Goal: Download file/media

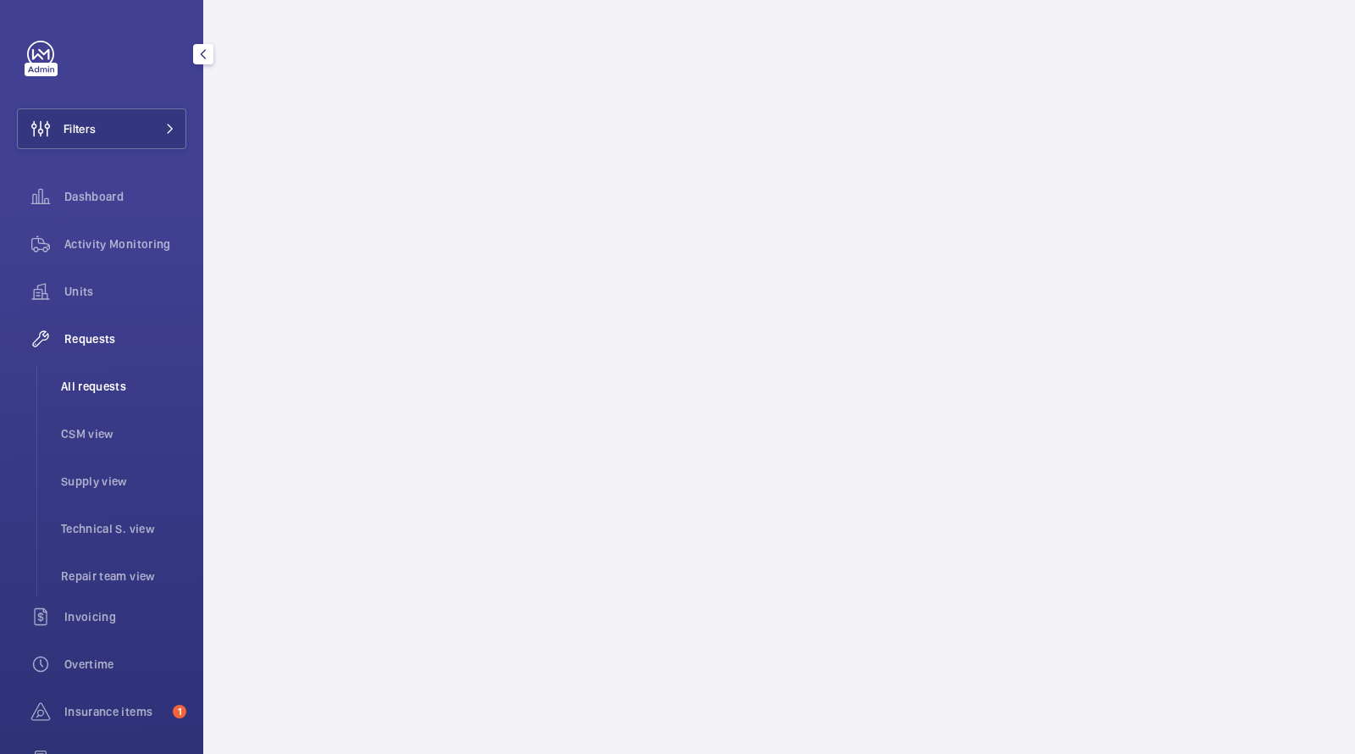
click at [118, 379] on span "All requests" at bounding box center [123, 386] width 125 height 17
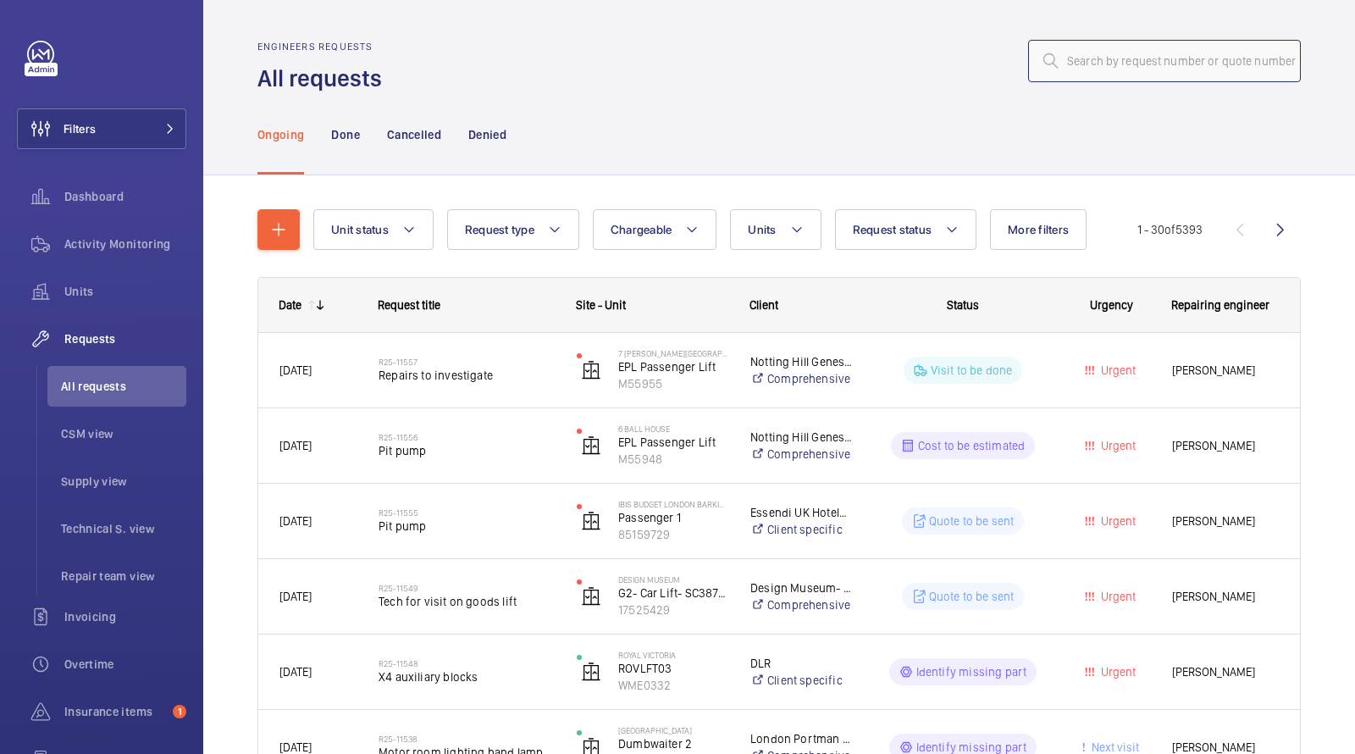
click at [1103, 69] on input "text" at bounding box center [1164, 61] width 273 height 42
paste input "10945"
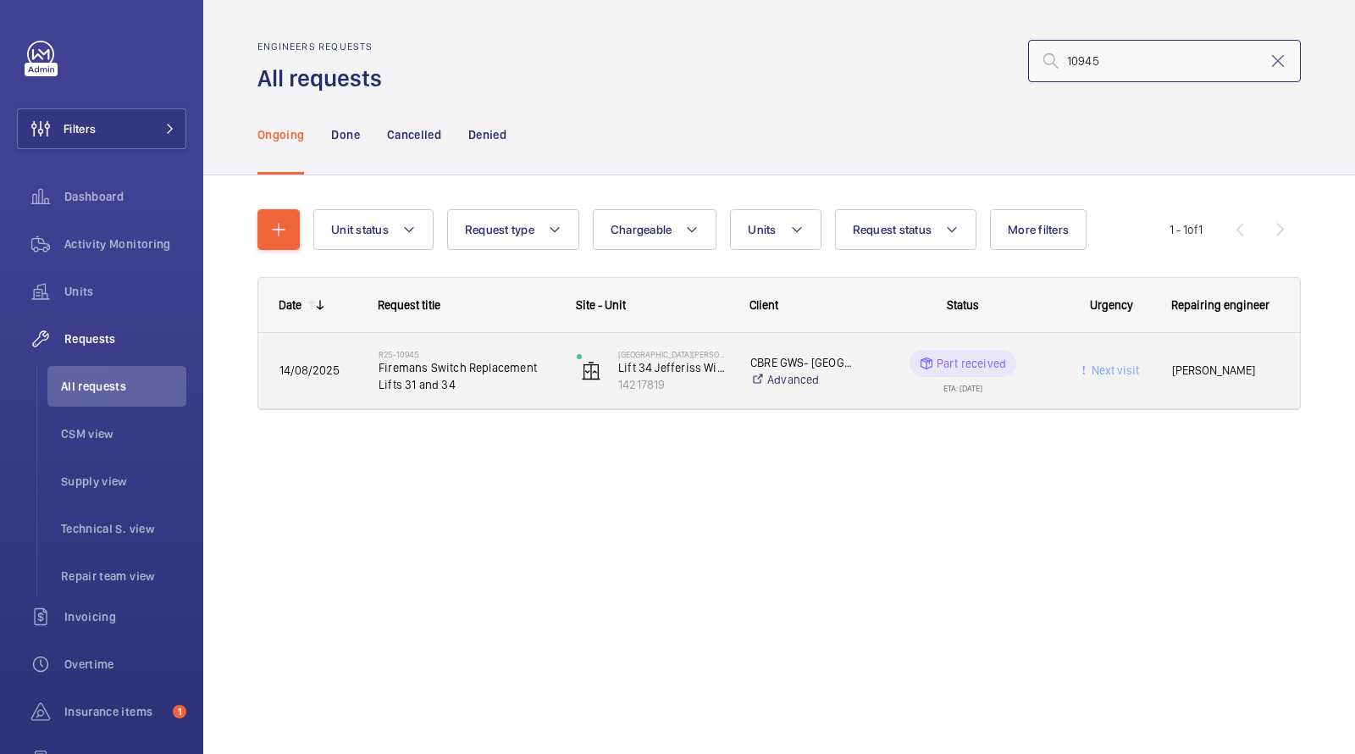
type input "10945"
click at [451, 373] on span "Firemans Switch Replacement Lifts 31 and 34" at bounding box center [467, 376] width 176 height 34
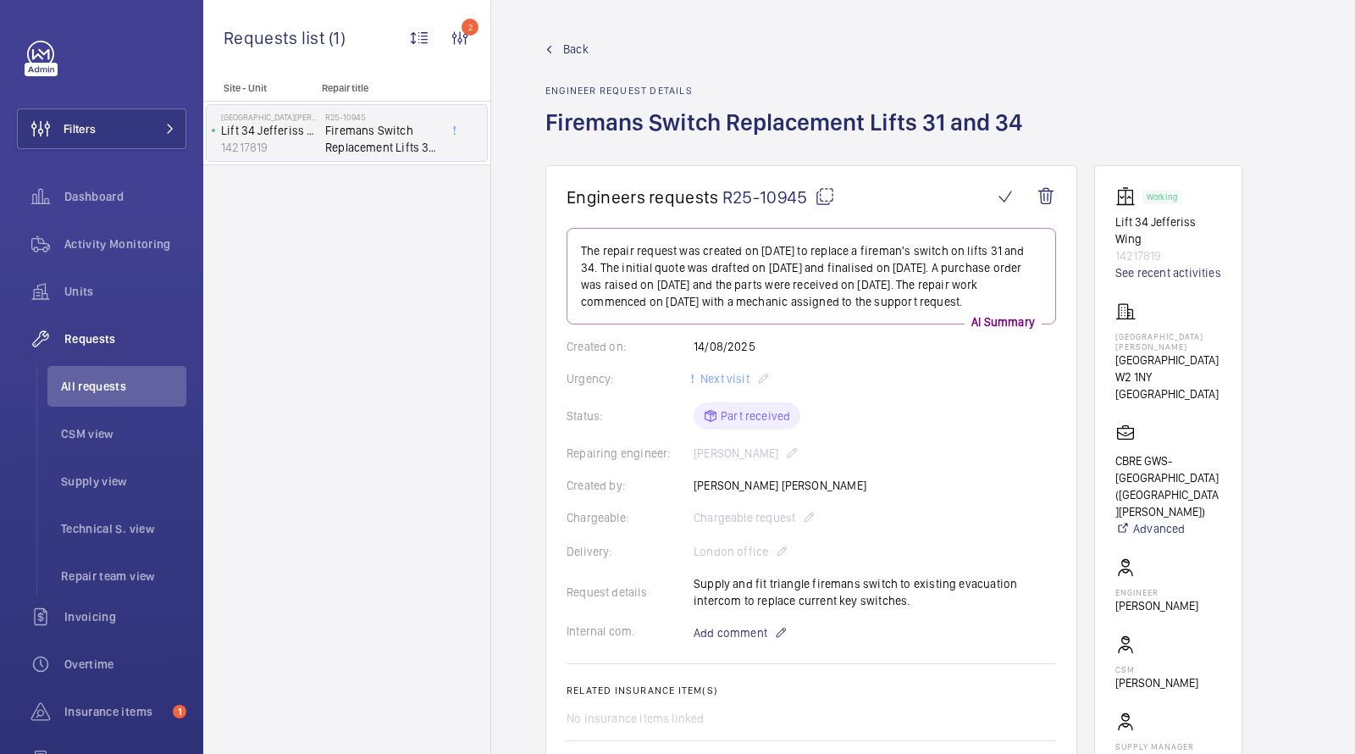
click at [778, 193] on span "R25-10945" at bounding box center [778, 196] width 113 height 21
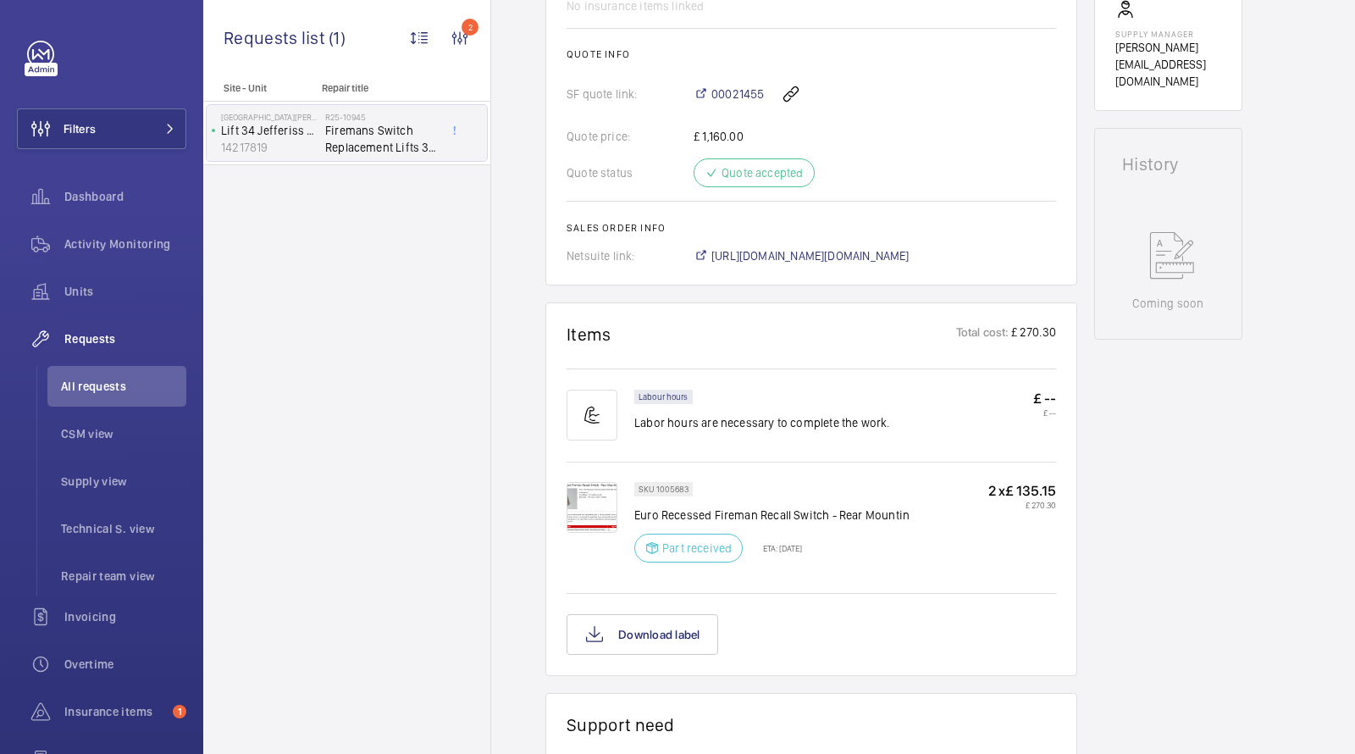
scroll to position [784, 0]
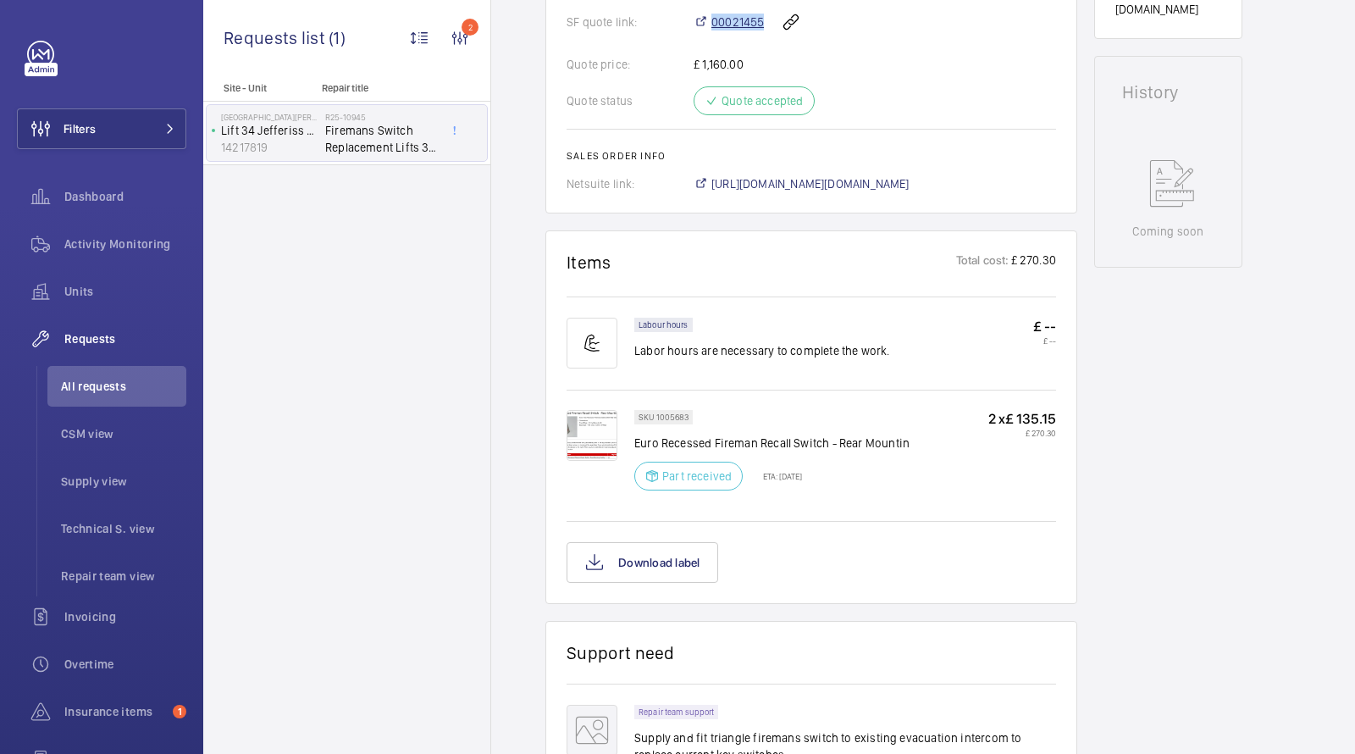
drag, startPoint x: 764, startPoint y: 36, endPoint x: 704, endPoint y: 36, distance: 60.1
click at [704, 36] on div "00021455" at bounding box center [875, 22] width 363 height 41
copy span "00021455"
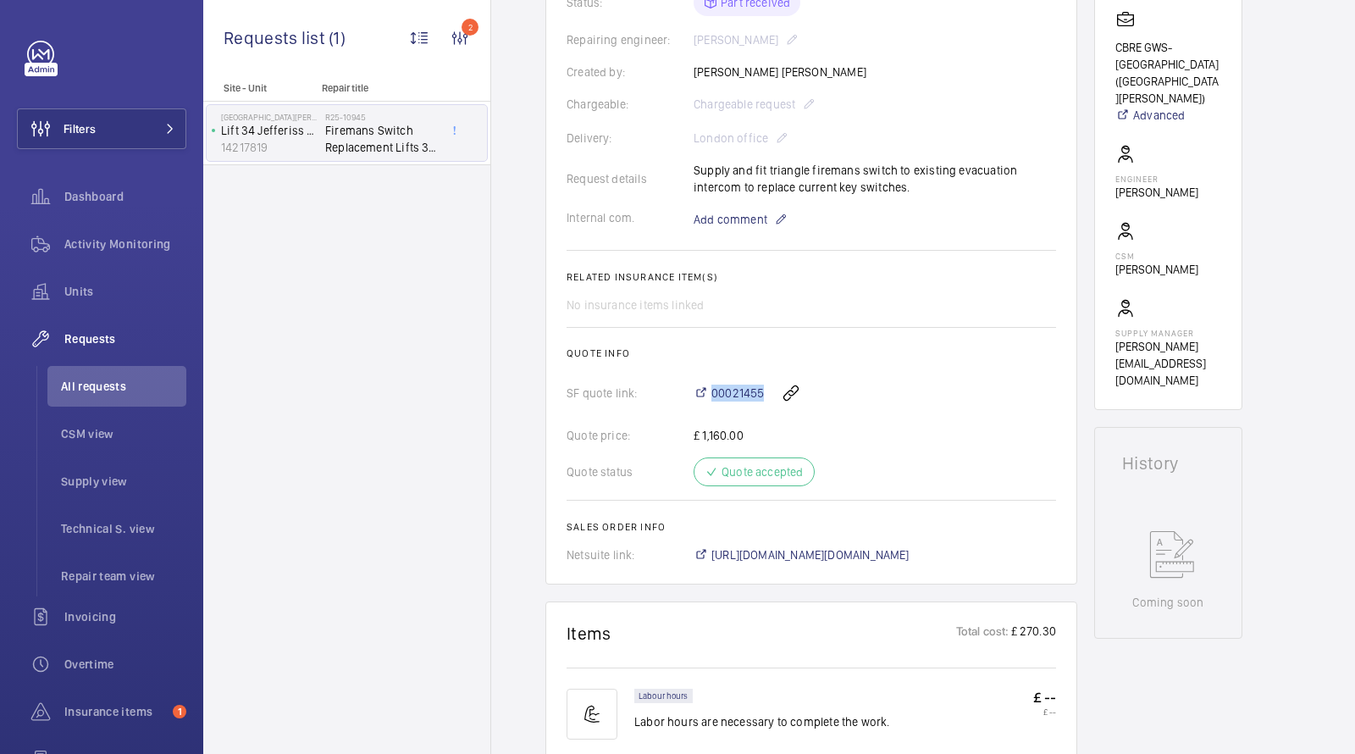
scroll to position [0, 0]
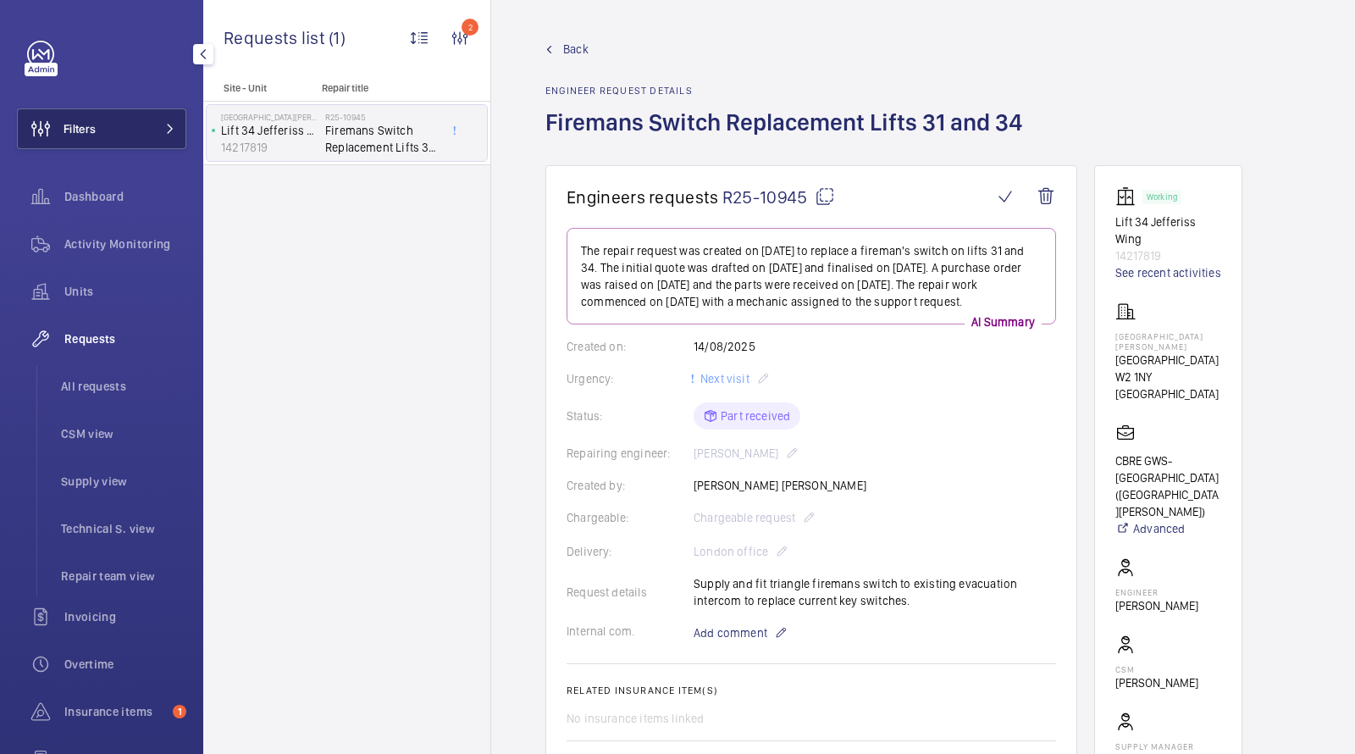
click at [106, 123] on button "Filters" at bounding box center [101, 128] width 169 height 41
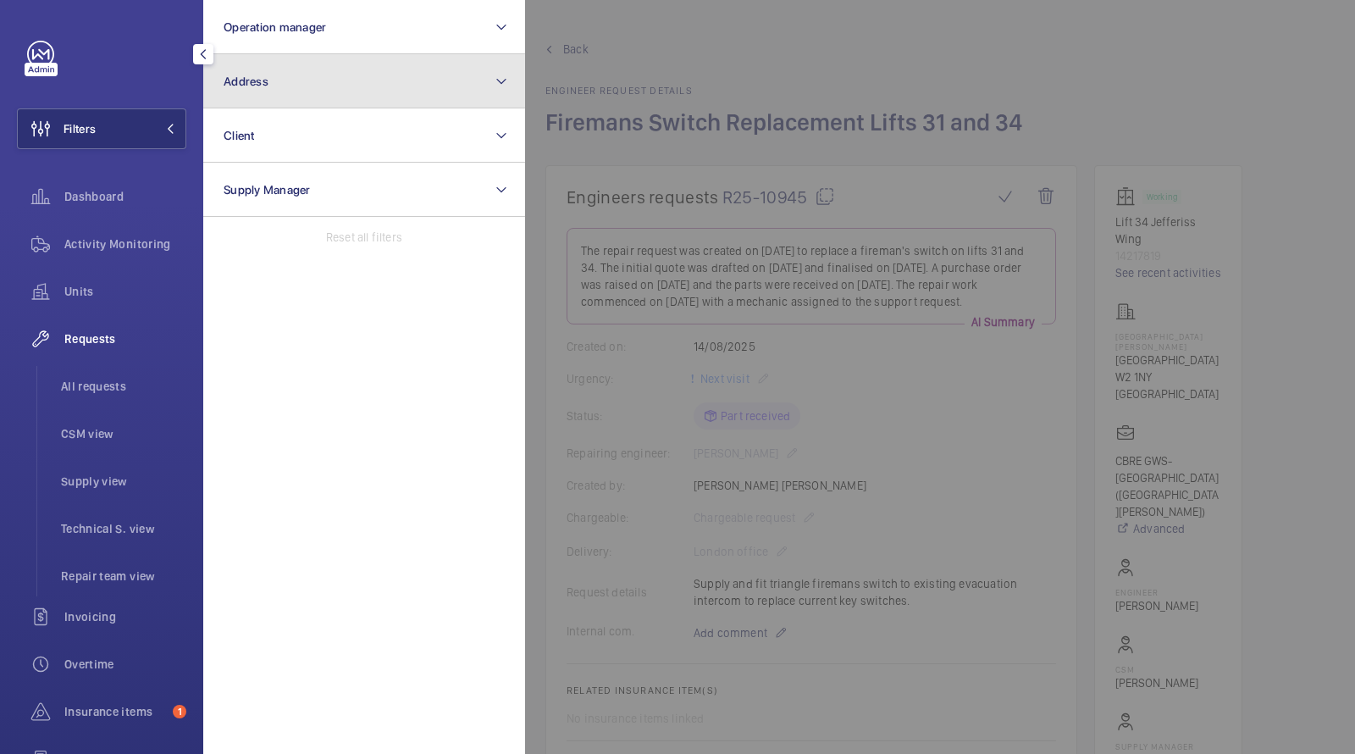
click at [297, 81] on button "Address" at bounding box center [364, 81] width 322 height 54
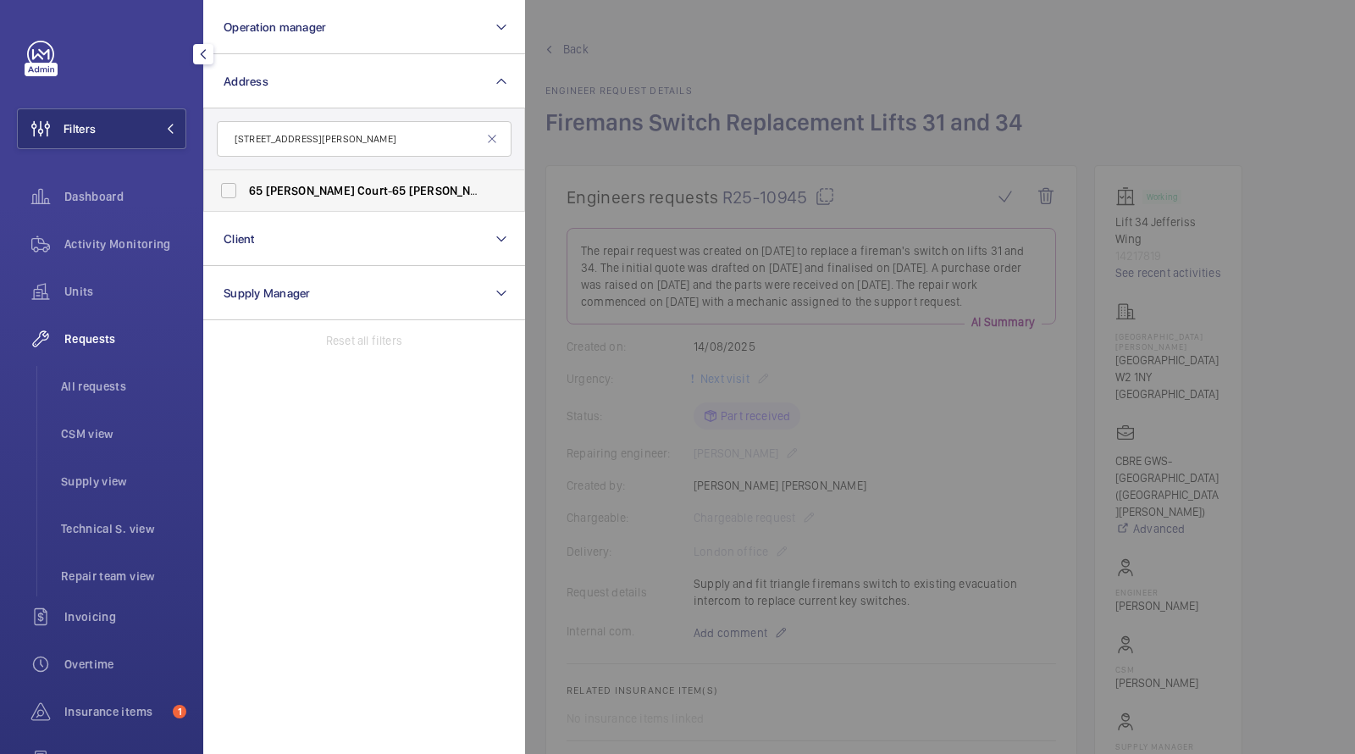
type input "[STREET_ADDRESS][PERSON_NAME]"
click at [357, 186] on span "Court" at bounding box center [372, 191] width 30 height 14
click at [246, 186] on input "[STREET_ADDRESS][PERSON_NAME][PERSON_NAME]" at bounding box center [229, 191] width 34 height 34
checkbox input "true"
click at [102, 386] on span "All requests" at bounding box center [123, 386] width 125 height 17
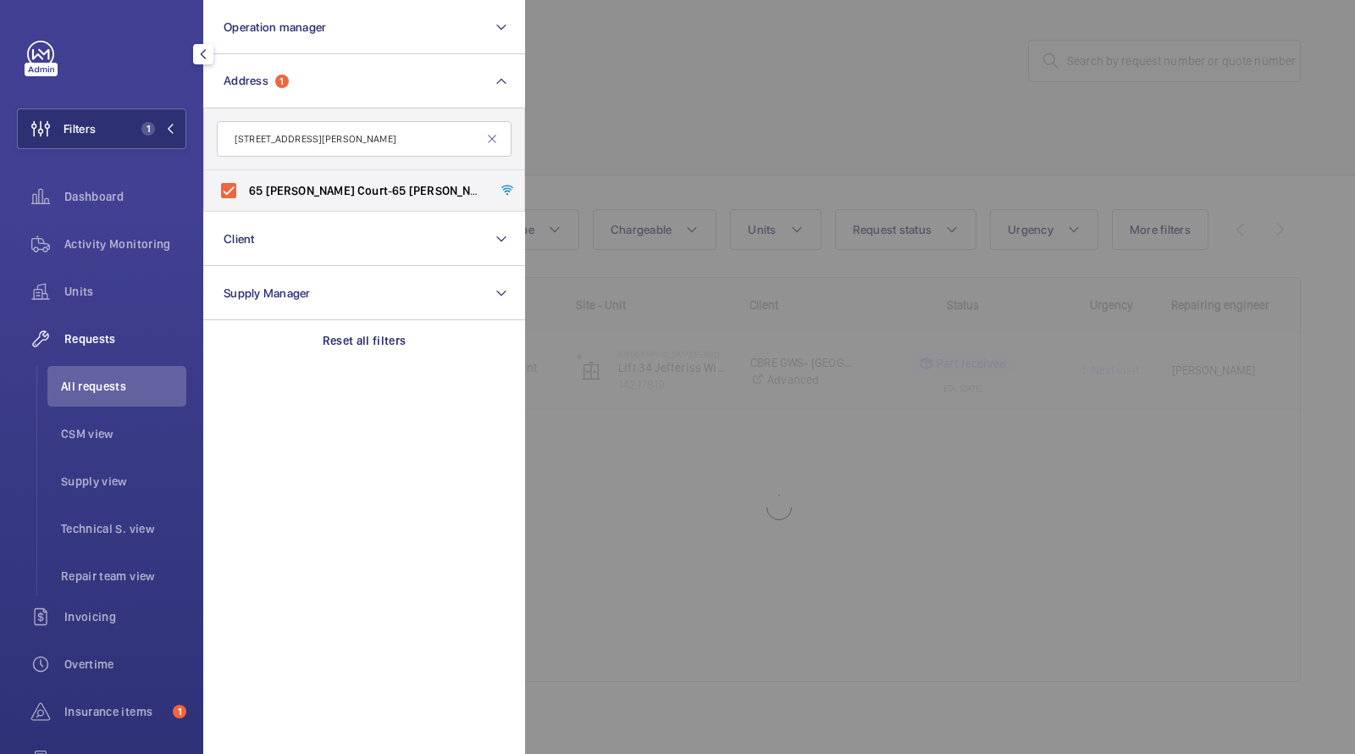
click at [650, 131] on div at bounding box center [1202, 377] width 1355 height 754
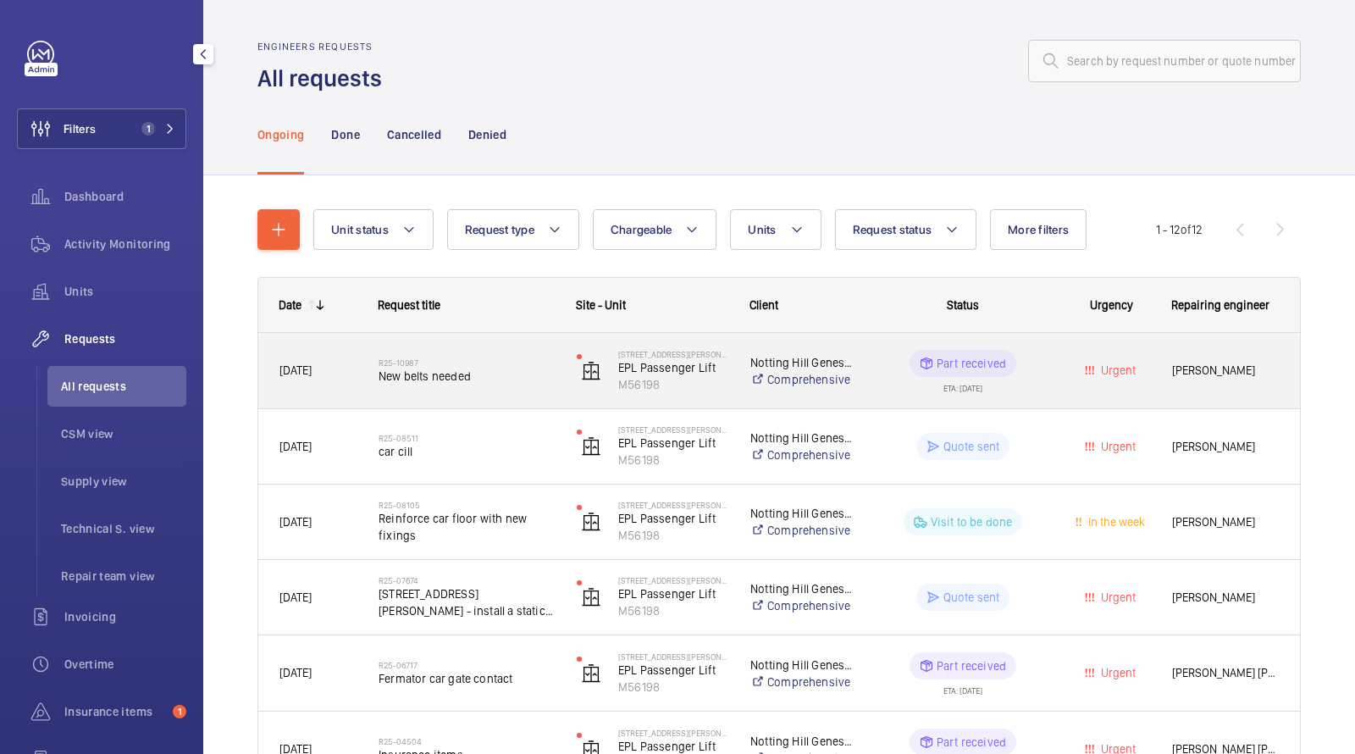
click at [499, 374] on span "New belts needed" at bounding box center [467, 376] width 176 height 17
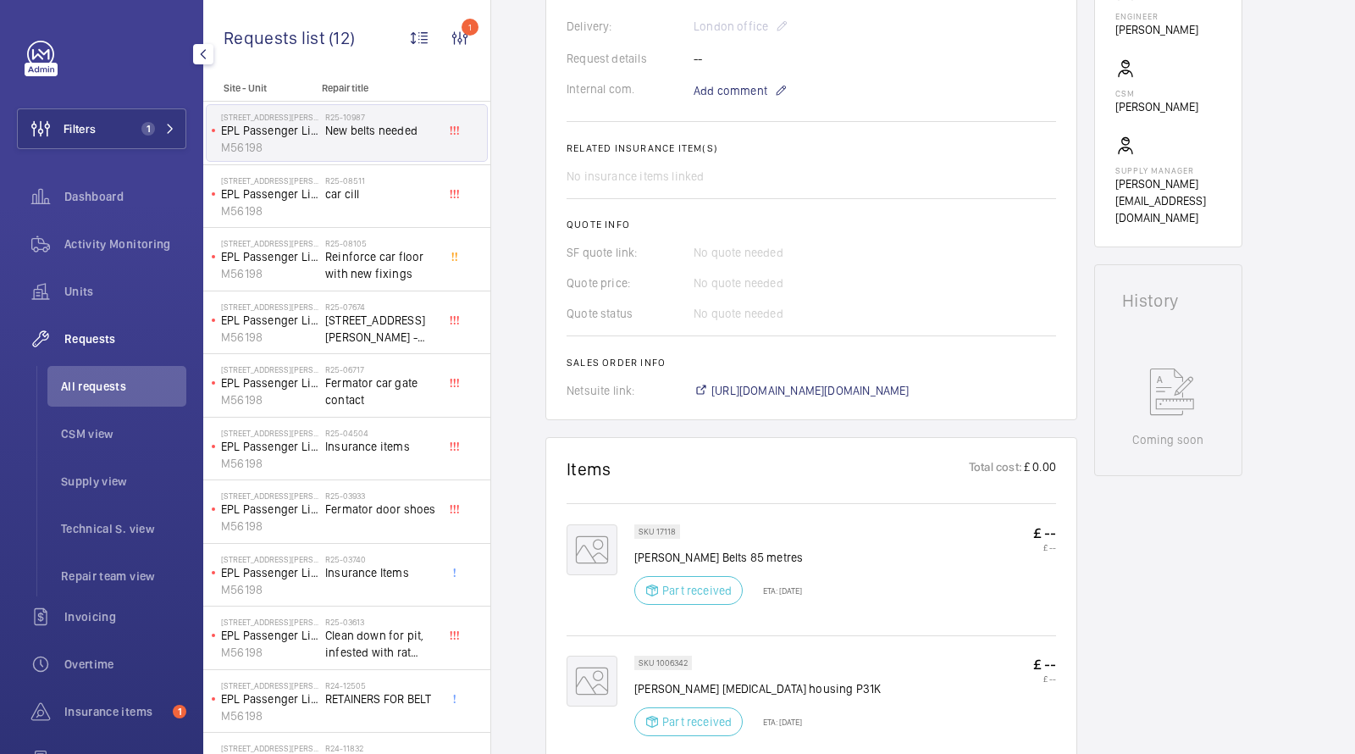
scroll to position [689, 0]
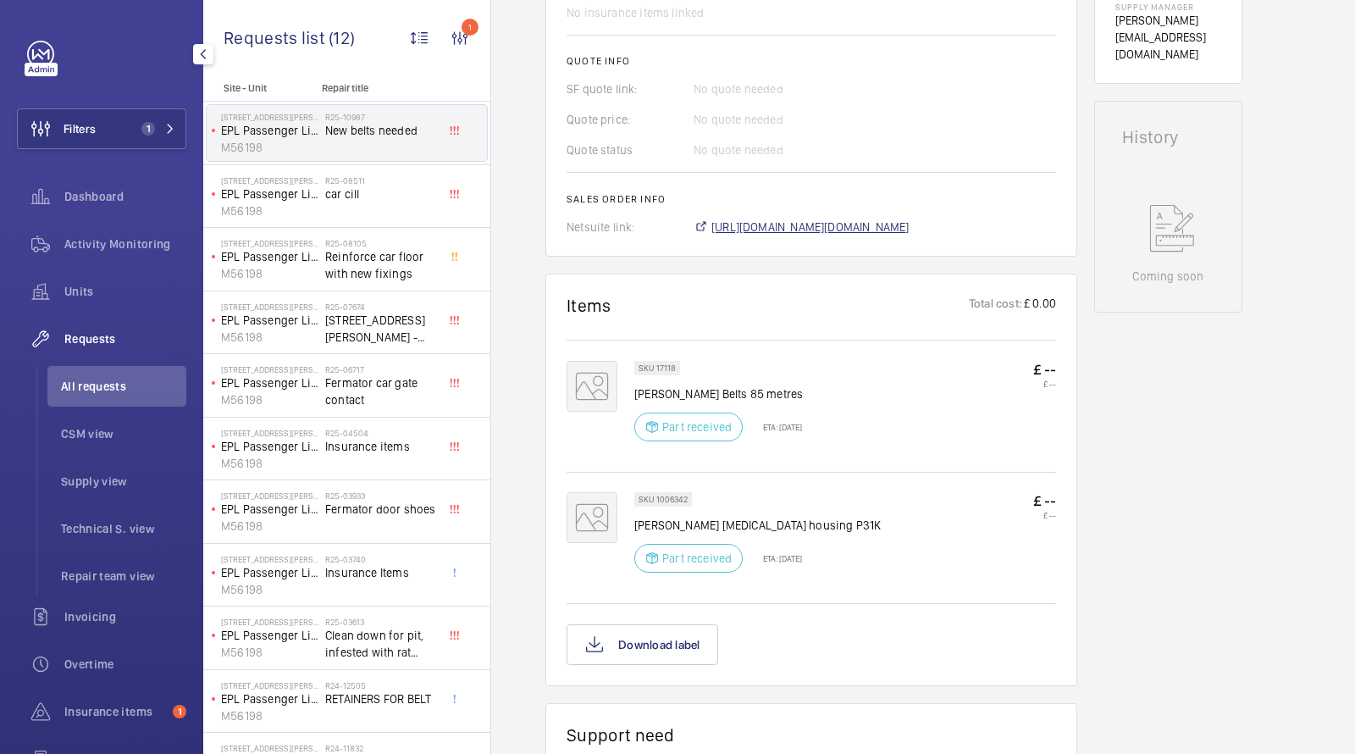
click at [739, 232] on span "[URL][DOMAIN_NAME][DOMAIN_NAME]" at bounding box center [810, 227] width 198 height 17
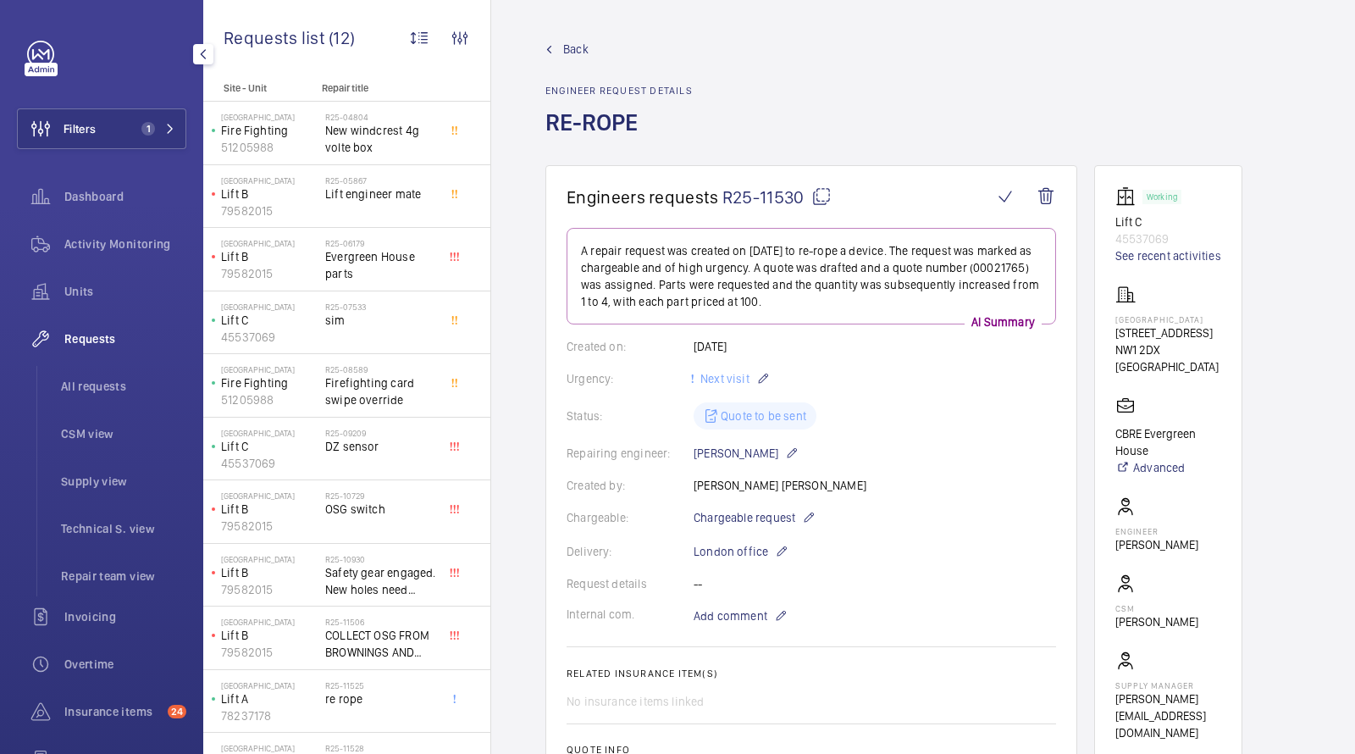
scroll to position [1099, 0]
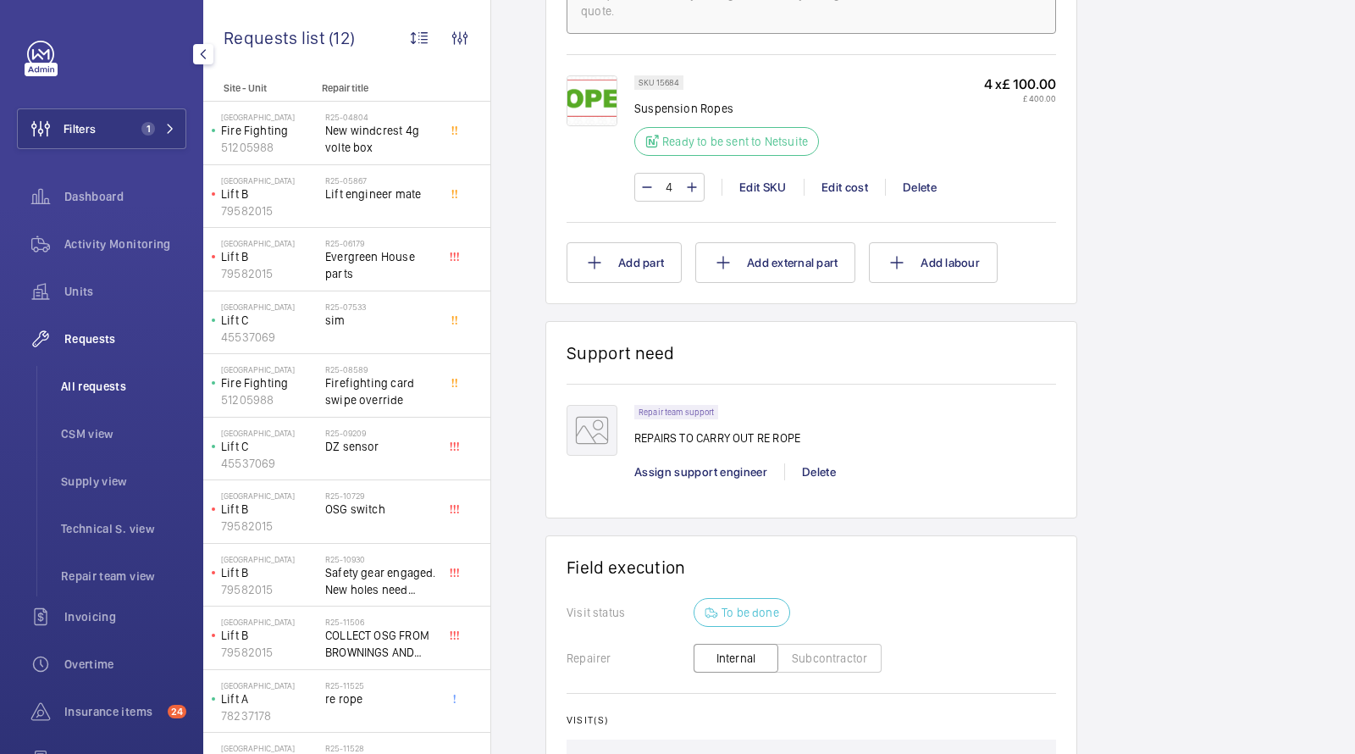
click at [102, 379] on span "All requests" at bounding box center [123, 386] width 125 height 17
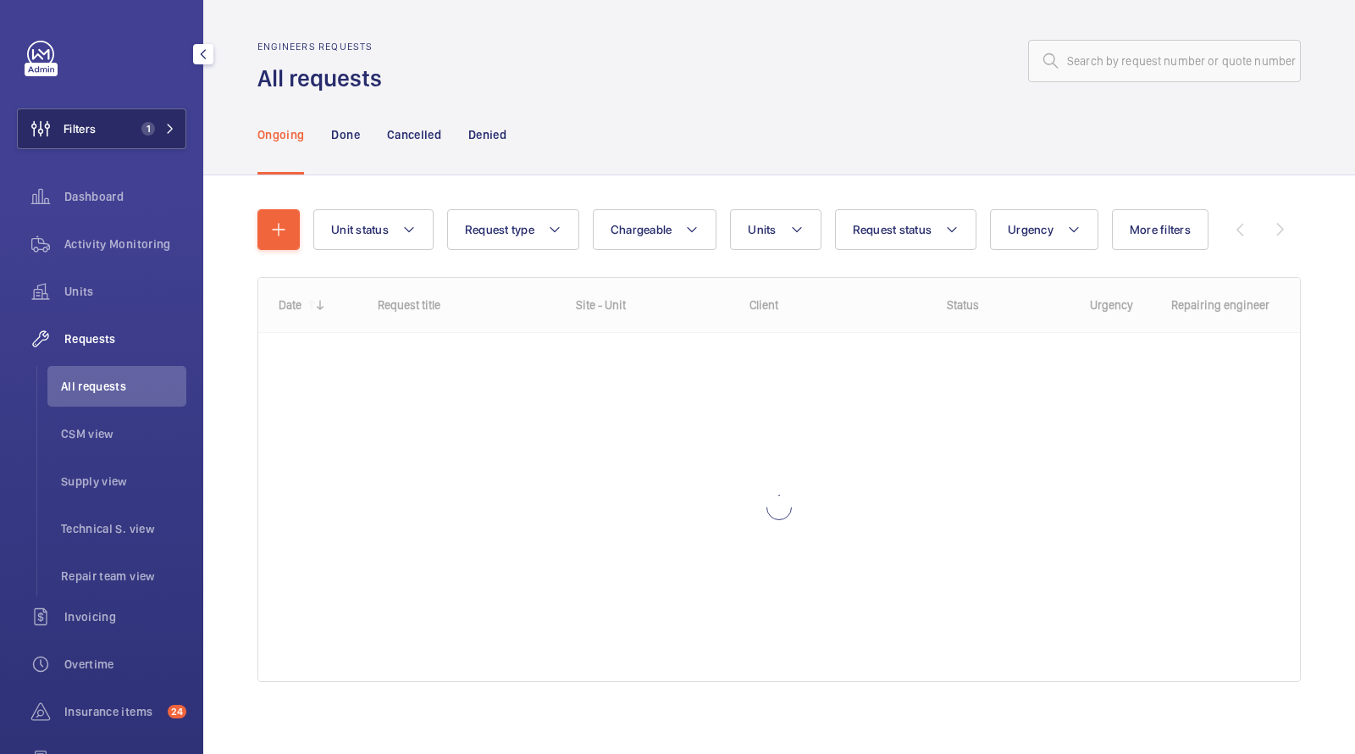
click at [145, 134] on span "1" at bounding box center [148, 129] width 14 height 14
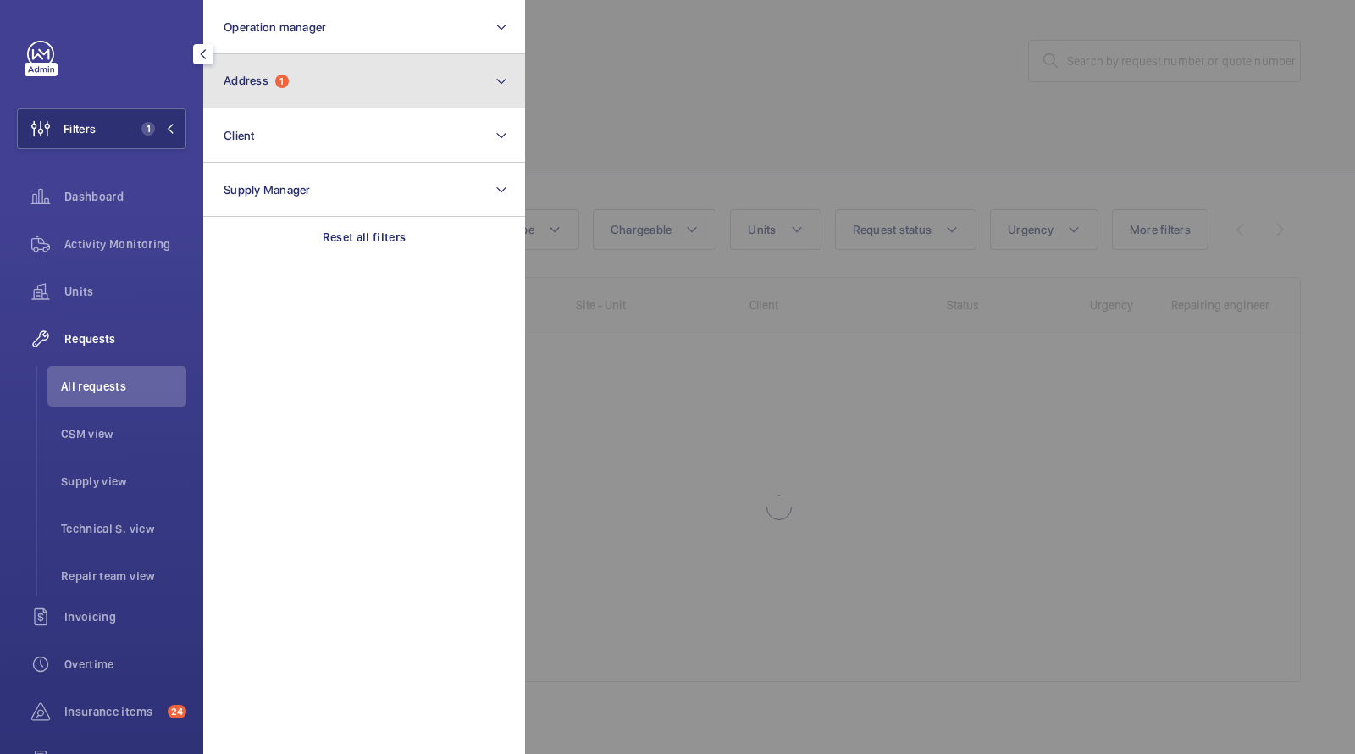
click at [262, 83] on span "Address" at bounding box center [246, 81] width 45 height 14
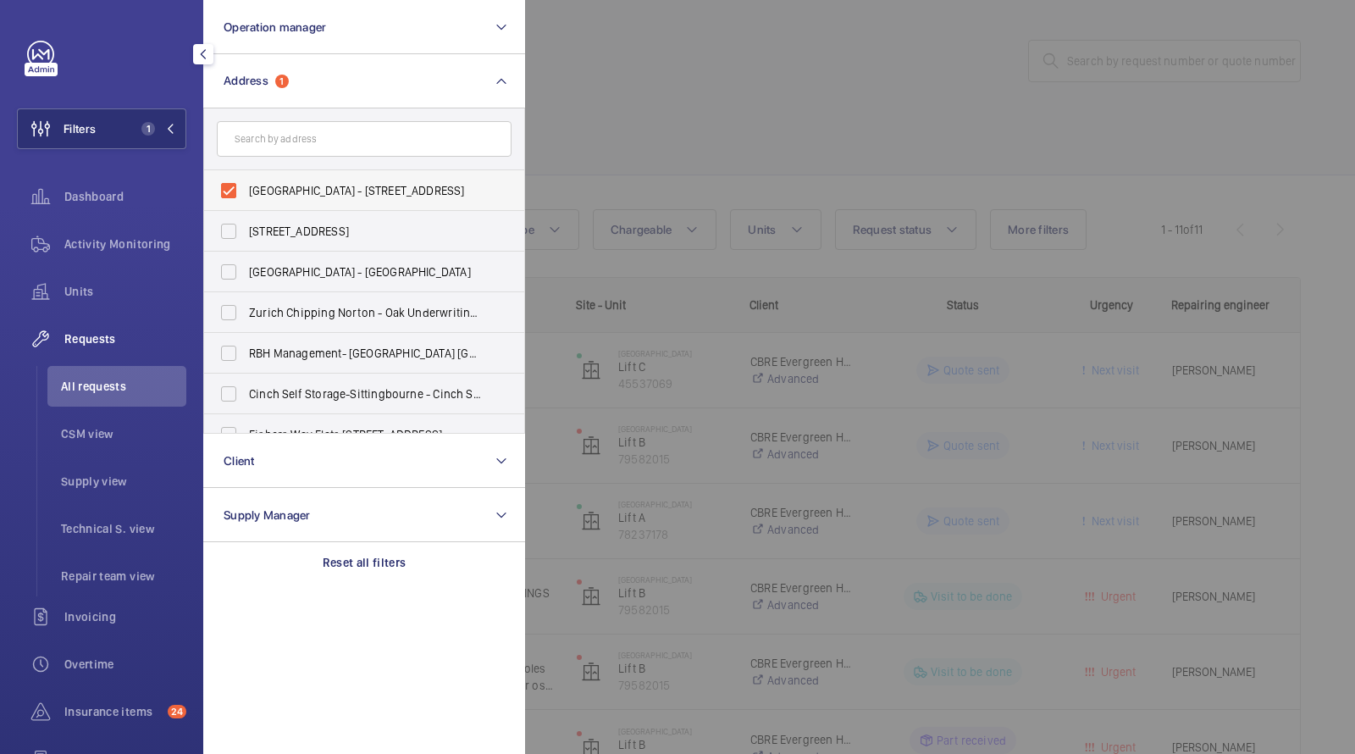
click at [272, 197] on span "Evergreen House - 160 Euston Rd, LONDON NW1 2DX" at bounding box center [365, 190] width 233 height 17
click at [246, 197] on input "Evergreen House - 160 Euston Rd, LONDON NW1 2DX" at bounding box center [229, 191] width 34 height 34
checkbox input "false"
click at [697, 105] on div at bounding box center [1202, 377] width 1355 height 754
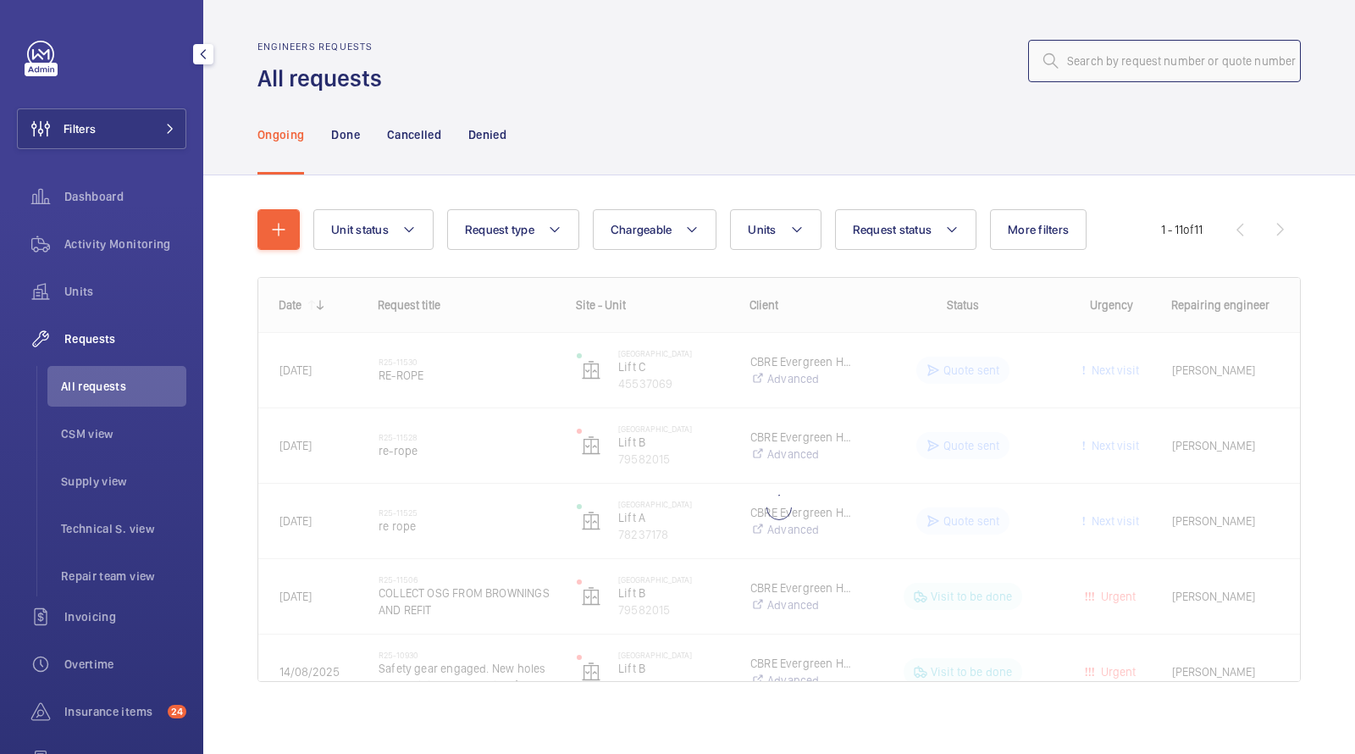
click at [1157, 66] on input "text" at bounding box center [1164, 61] width 273 height 42
paste input "09261"
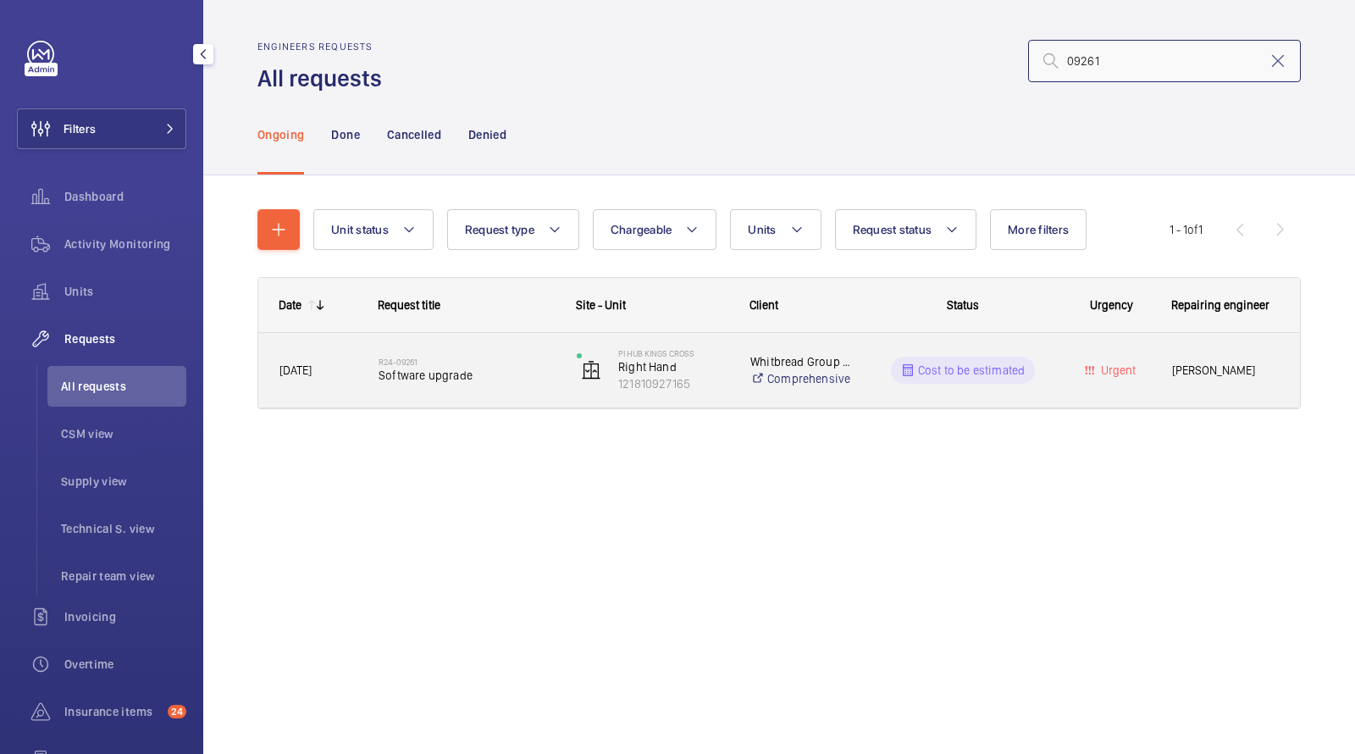
type input "09261"
click at [515, 383] on span "Software upgrade" at bounding box center [467, 375] width 176 height 17
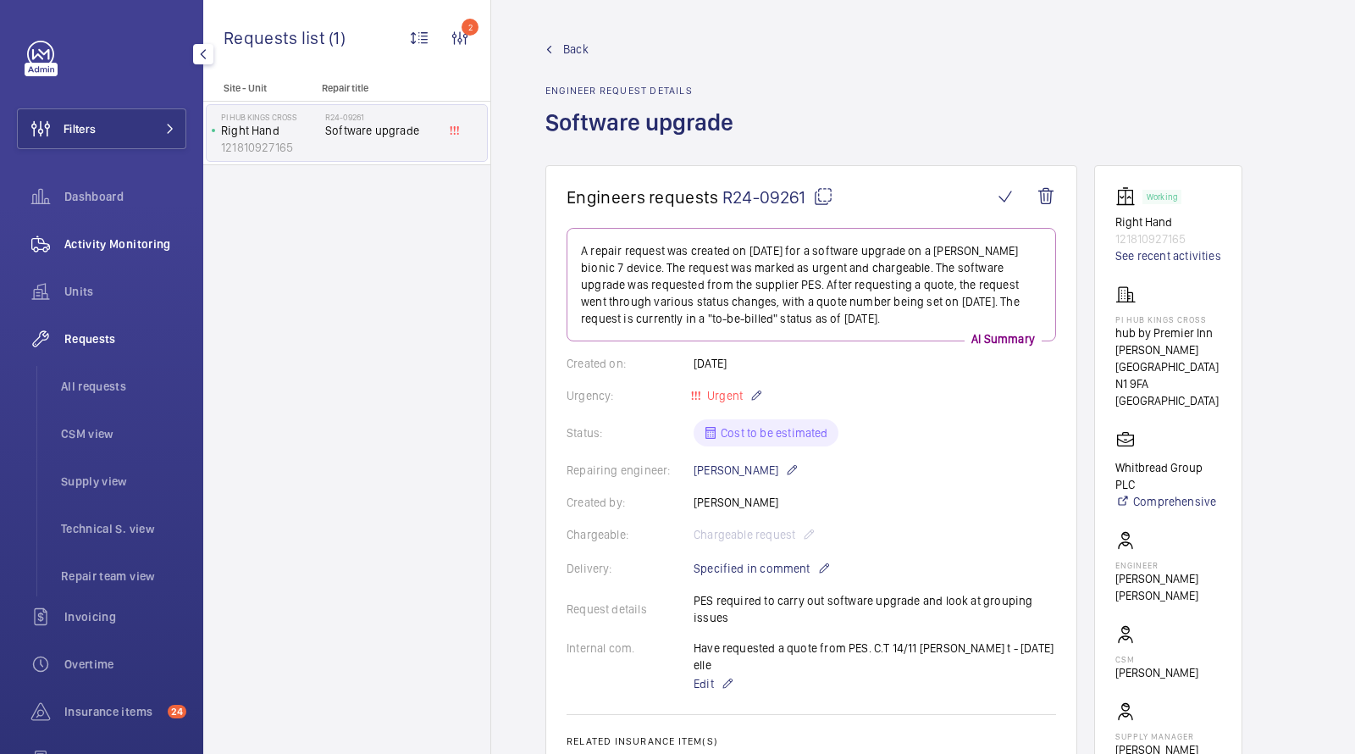
click at [110, 251] on span "Activity Monitoring" at bounding box center [125, 243] width 122 height 17
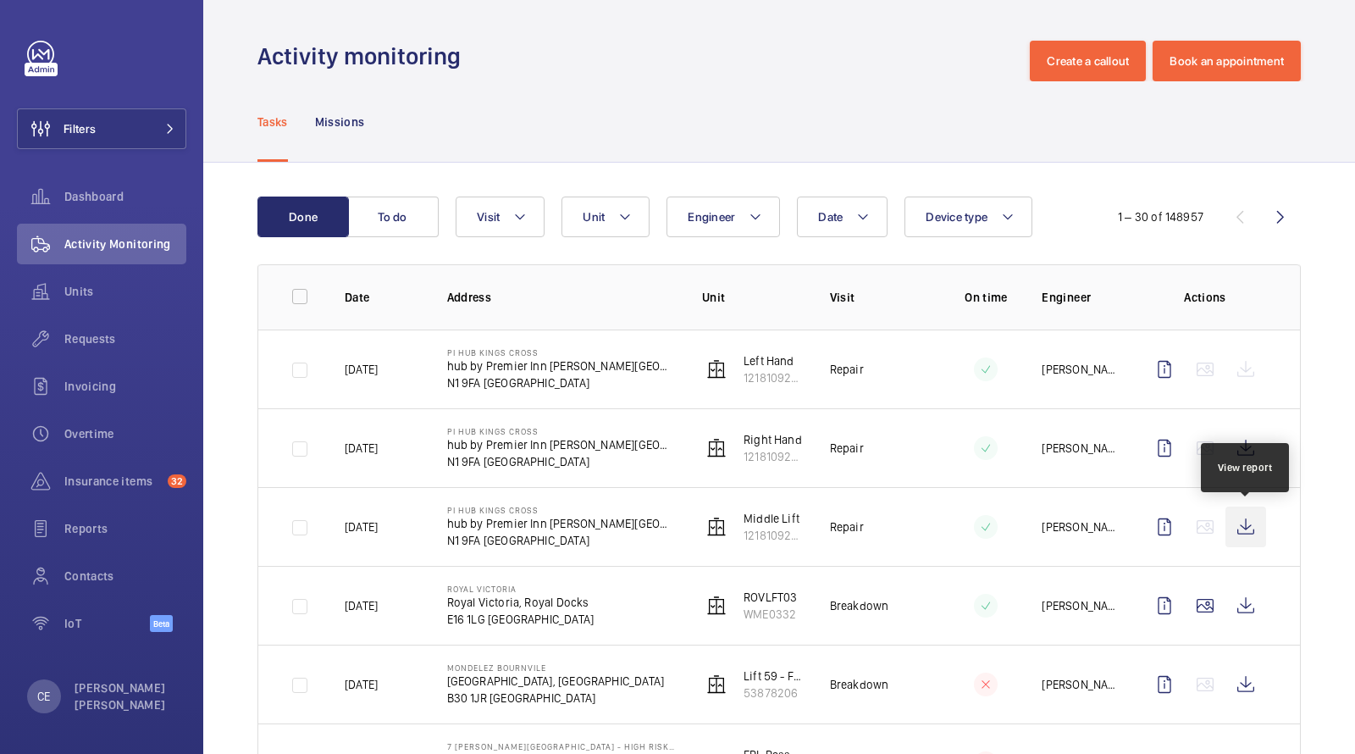
click at [1243, 524] on wm-front-icon-button at bounding box center [1246, 526] width 41 height 41
